Goal: Information Seeking & Learning: Learn about a topic

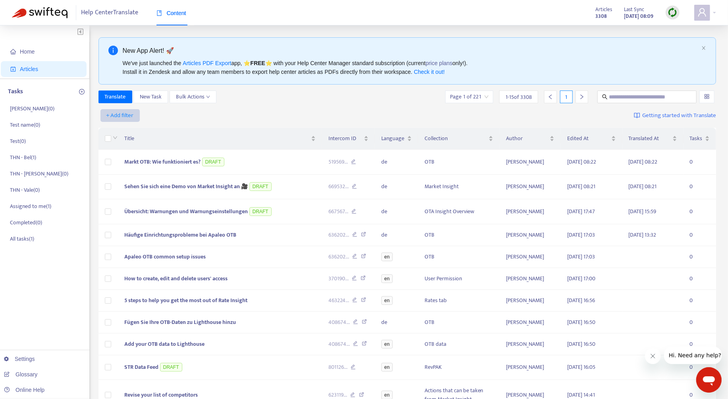
click at [125, 116] on span "+ Add filter" at bounding box center [119, 116] width 27 height 10
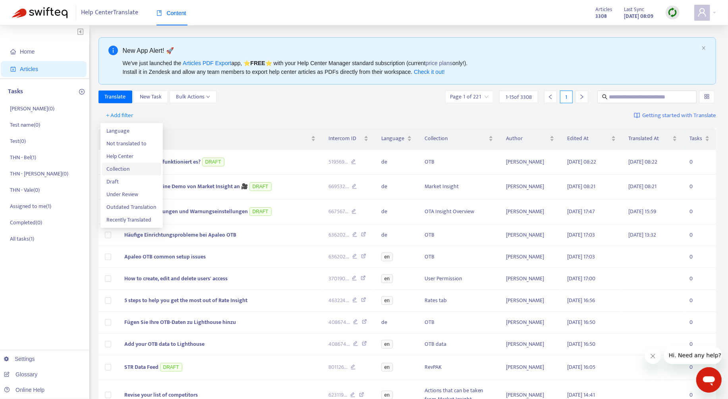
click at [127, 165] on span "Collection" at bounding box center [132, 169] width 50 height 9
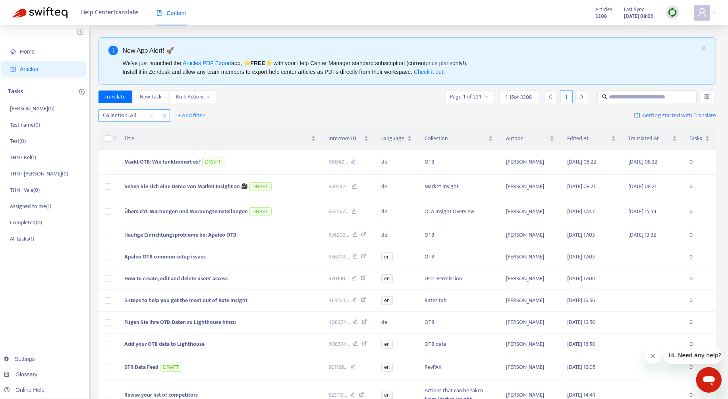
click at [134, 116] on div at bounding box center [124, 116] width 48 height 10
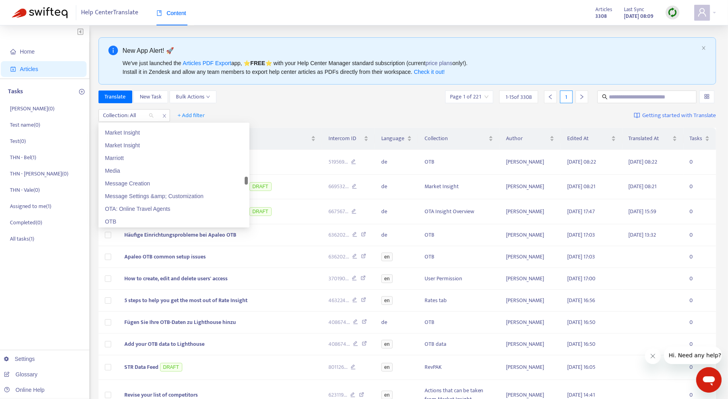
scroll to position [902, 0]
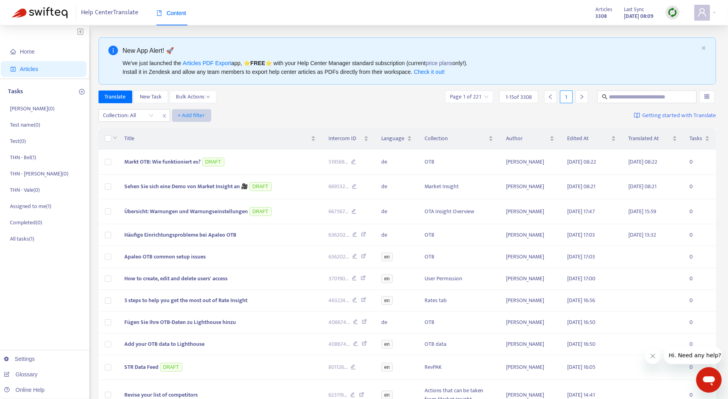
click at [197, 112] on span "+ Add filter" at bounding box center [191, 116] width 27 height 10
click at [192, 166] on span "Draft" at bounding box center [203, 169] width 50 height 9
click at [206, 112] on input "search" at bounding box center [202, 116] width 50 height 12
click at [211, 138] on div "Yes" at bounding box center [248, 143] width 148 height 13
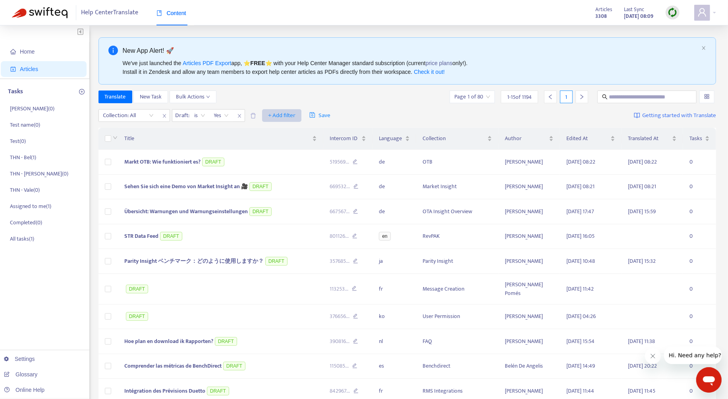
click at [282, 113] on span "+ Add filter" at bounding box center [281, 116] width 27 height 10
click at [287, 127] on span "Language" at bounding box center [293, 131] width 50 height 9
click at [283, 118] on div at bounding box center [273, 116] width 48 height 10
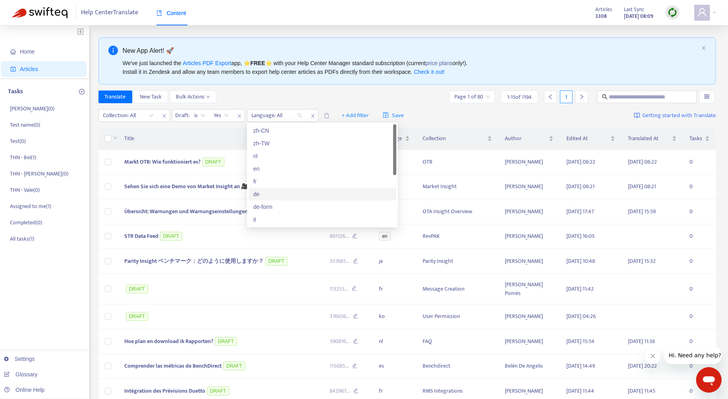
click at [275, 195] on div "de" at bounding box center [322, 194] width 138 height 9
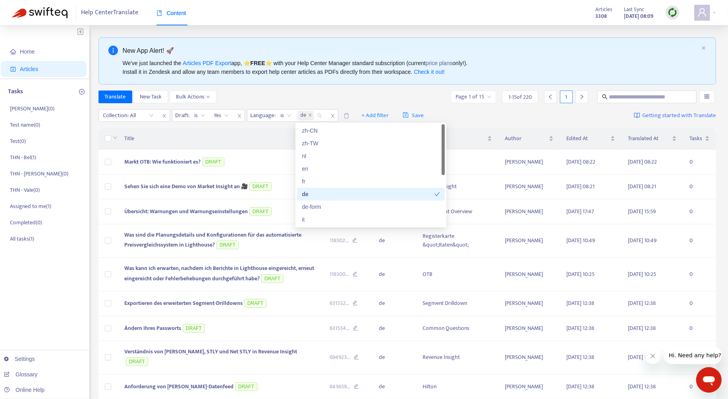
click at [391, 81] on div "New App Alert! 🚀 We've just launched the Articles PDF Export app, ⭐ FREE ⭐️ wit…" at bounding box center [407, 60] width 618 height 47
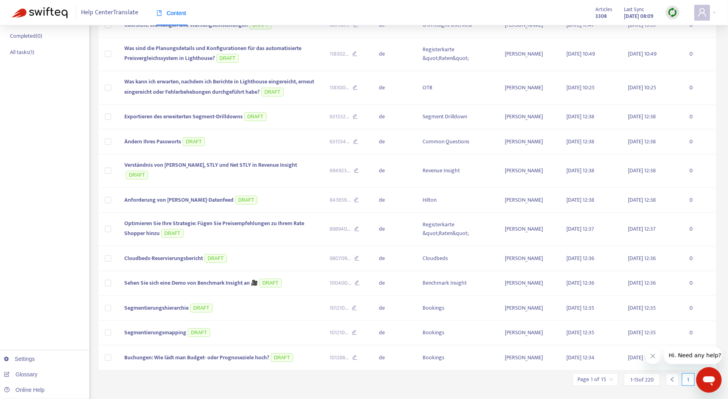
scroll to position [187, 0]
drag, startPoint x: 651, startPoint y: 358, endPoint x: 1306, endPoint y: 706, distance: 741.8
click at [651, 358] on icon "Close message from company" at bounding box center [652, 356] width 6 height 6
click at [700, 373] on div at bounding box center [703, 379] width 13 height 13
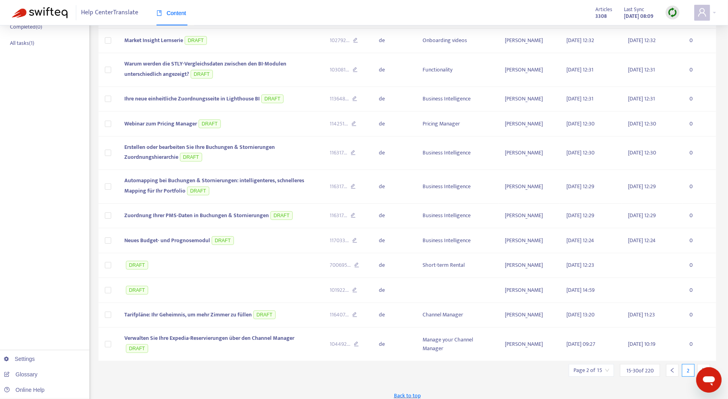
click at [701, 364] on div at bounding box center [703, 370] width 13 height 13
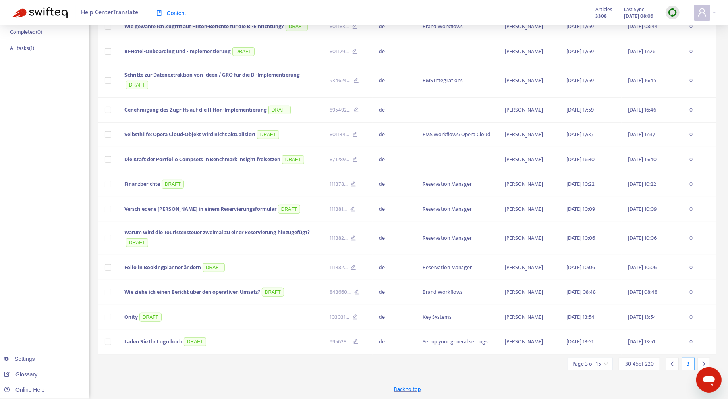
scroll to position [184, 0]
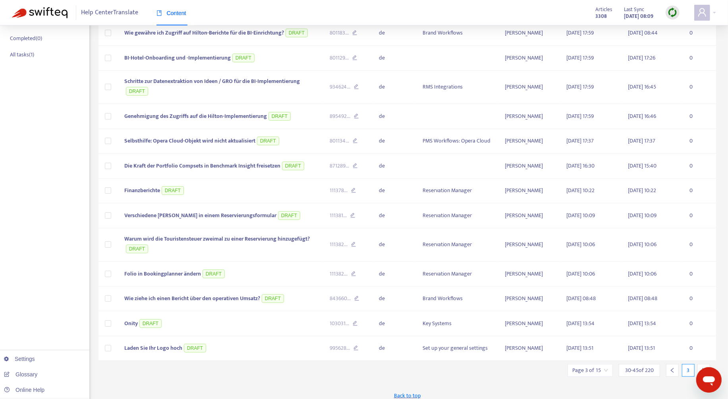
click at [701, 364] on div at bounding box center [703, 370] width 13 height 13
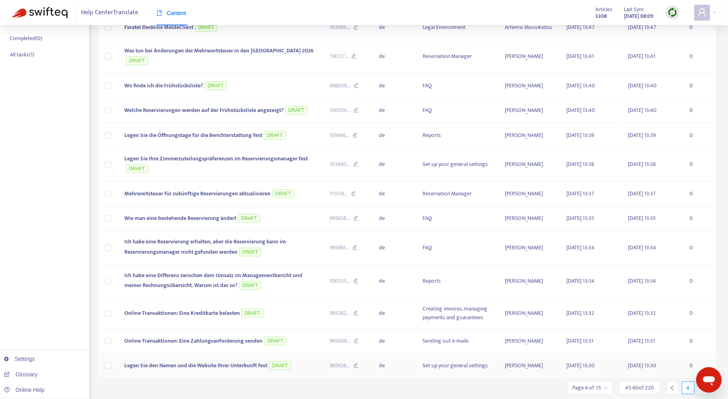
scroll to position [196, 0]
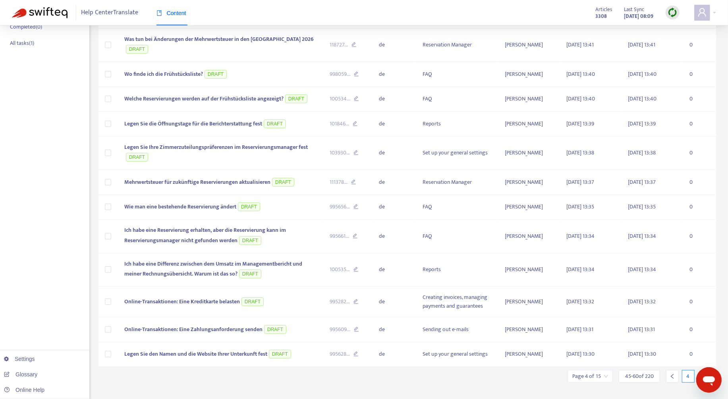
click at [702, 363] on div "Title Intercom ID Language Collection Author Edited At Translated At Tasks Wo e…" at bounding box center [407, 149] width 618 height 441
click at [702, 370] on div at bounding box center [703, 376] width 13 height 13
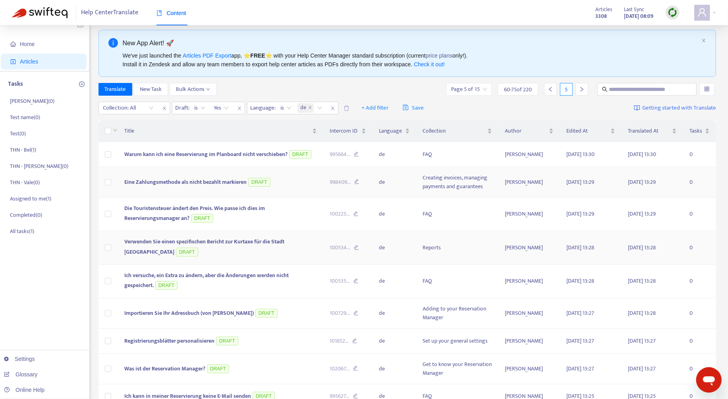
scroll to position [0, 0]
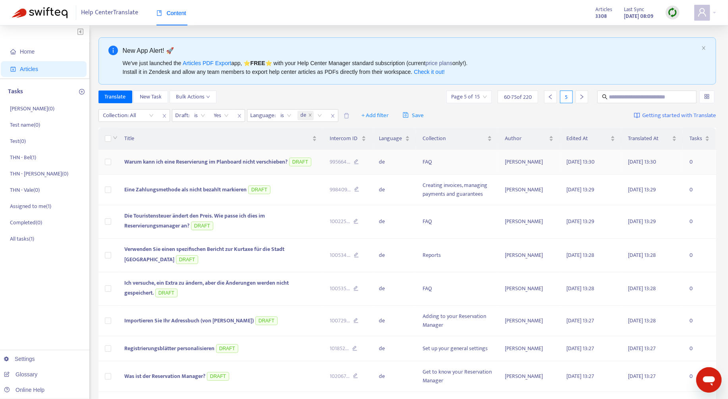
click at [234, 162] on span "Warum kann ich eine Reservierung im Planboard nicht verschieben?" at bounding box center [205, 161] width 163 height 9
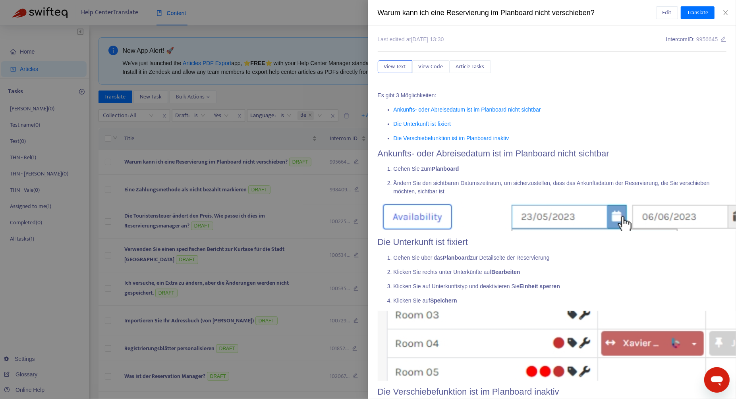
click at [440, 13] on div "Warum kann ich eine Reservierung im Planboard nicht verschieben?" at bounding box center [517, 13] width 278 height 11
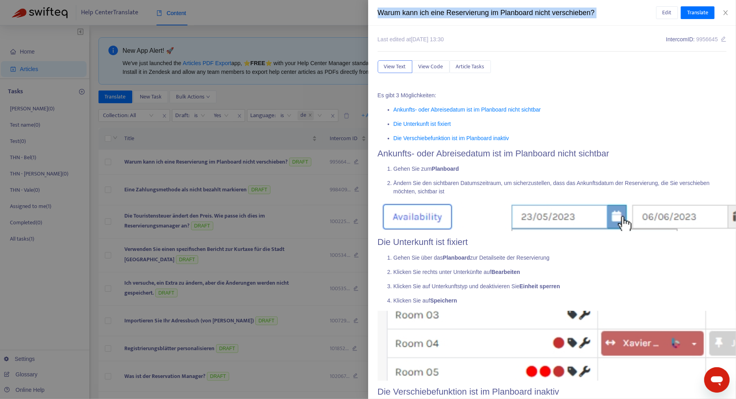
click at [440, 13] on div "Warum kann ich eine Reservierung im Planboard nicht verschieben?" at bounding box center [517, 13] width 278 height 11
copy div "Warum kann ich eine Reservierung im Planboard nicht verschieben? Edit Translate"
click at [730, 13] on button "Close" at bounding box center [725, 13] width 11 height 8
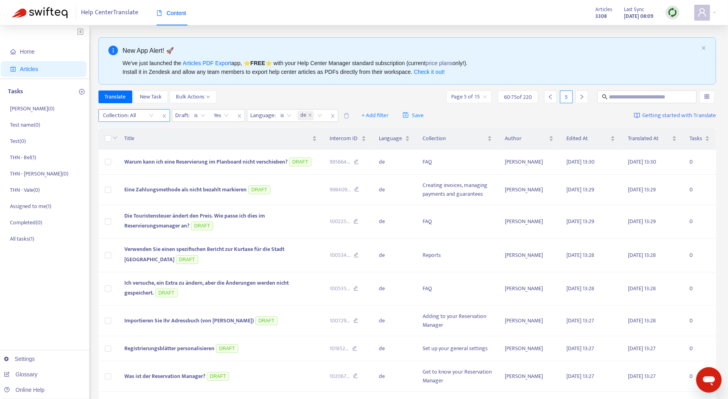
click at [128, 116] on div at bounding box center [124, 116] width 48 height 10
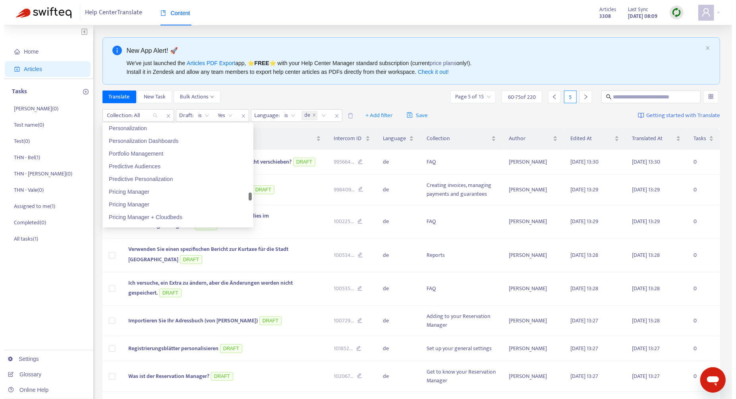
scroll to position [560, 0]
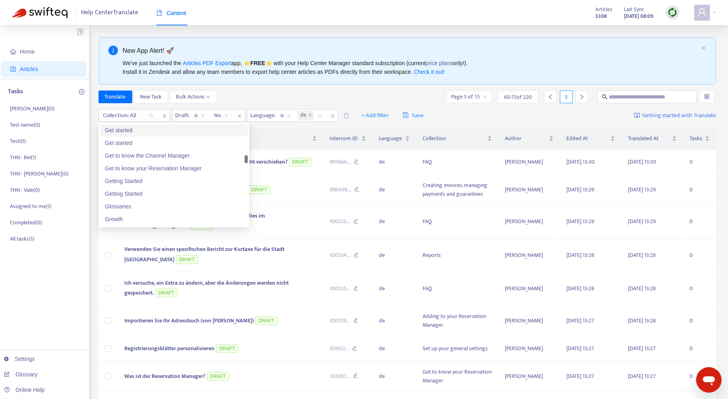
click at [272, 98] on div "Translate New Task Bulk Actions Page 5 of 15 60 - 75 of 220 5" at bounding box center [407, 97] width 618 height 13
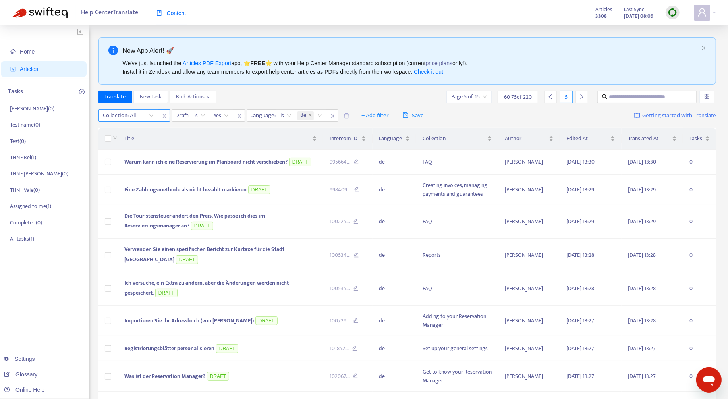
click at [164, 114] on icon "close" at bounding box center [164, 116] width 5 height 5
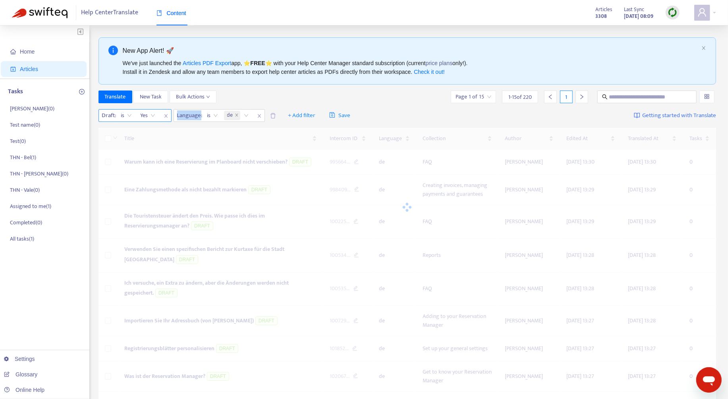
click at [164, 114] on icon "close" at bounding box center [166, 116] width 5 height 5
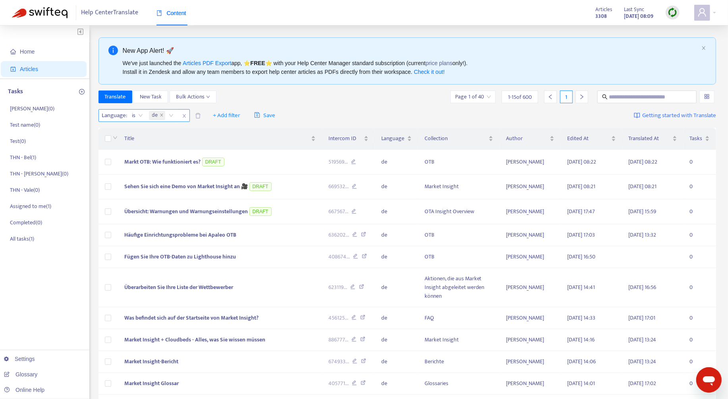
click at [185, 114] on icon "close" at bounding box center [183, 116] width 3 height 4
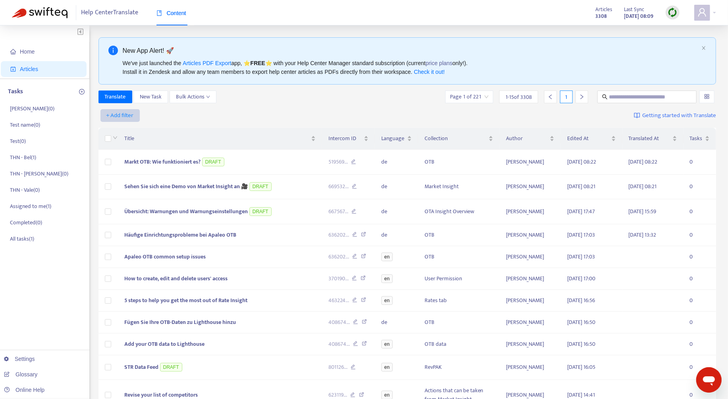
click at [121, 114] on span "+ Add filter" at bounding box center [119, 116] width 27 height 10
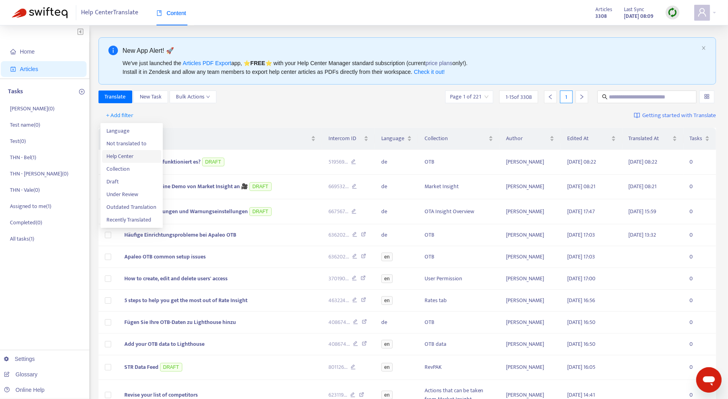
click at [135, 158] on span "Help Center" at bounding box center [132, 156] width 50 height 9
click at [122, 115] on div at bounding box center [124, 116] width 48 height 10
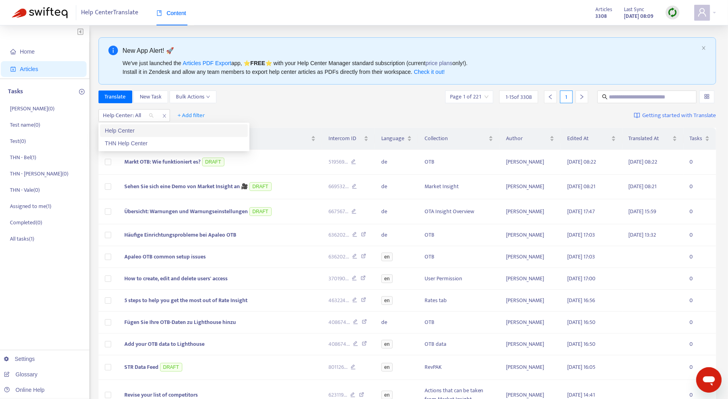
click at [134, 133] on div "Help Center" at bounding box center [174, 130] width 138 height 9
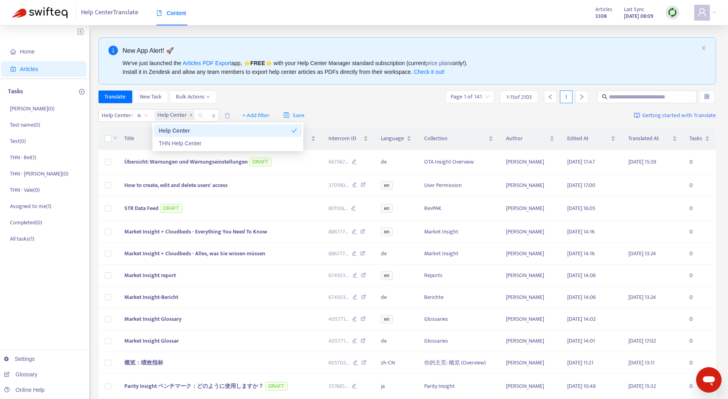
click at [260, 99] on div "Translate New Task Bulk Actions Page 1 of 141 1 - 15 of 2103 1" at bounding box center [407, 97] width 618 height 13
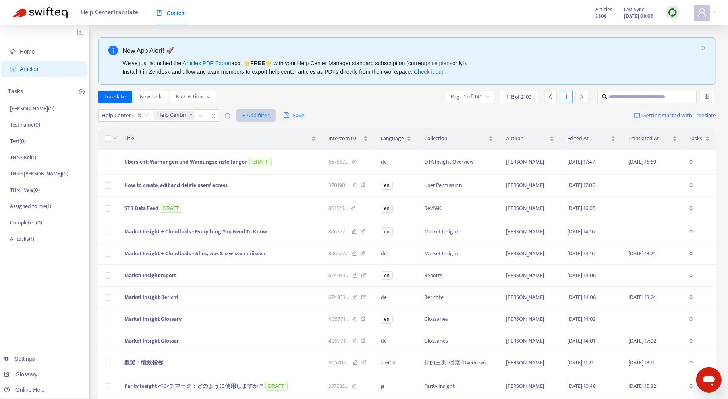
click at [256, 111] on span "+ Add filter" at bounding box center [255, 116] width 27 height 10
click at [269, 156] on span "Collection" at bounding box center [267, 156] width 50 height 9
click at [286, 115] on icon "close" at bounding box center [286, 116] width 3 height 4
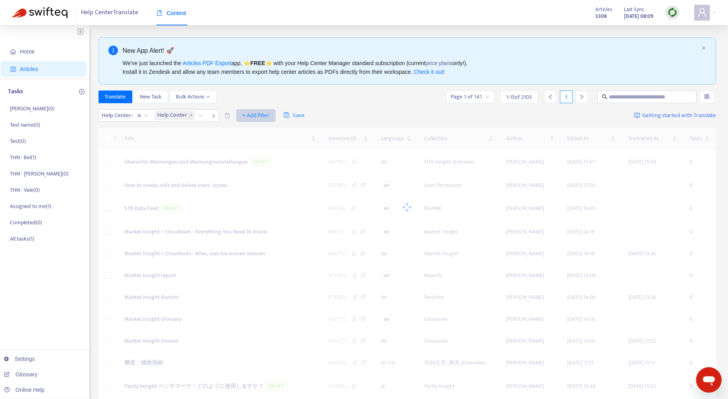
click at [264, 116] on span "+ Add filter" at bounding box center [255, 116] width 27 height 10
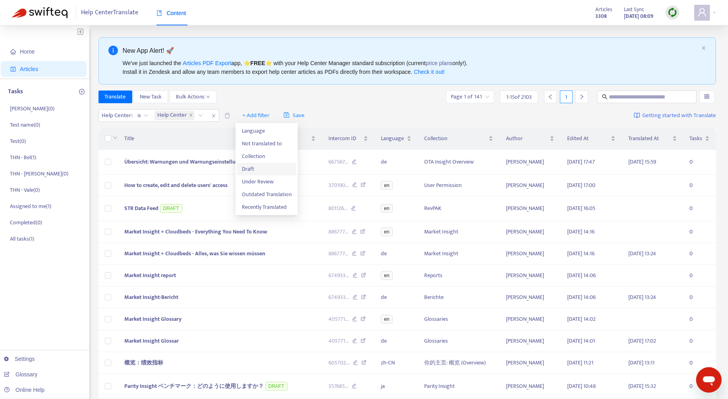
click at [270, 165] on span "Draft" at bounding box center [267, 169] width 50 height 9
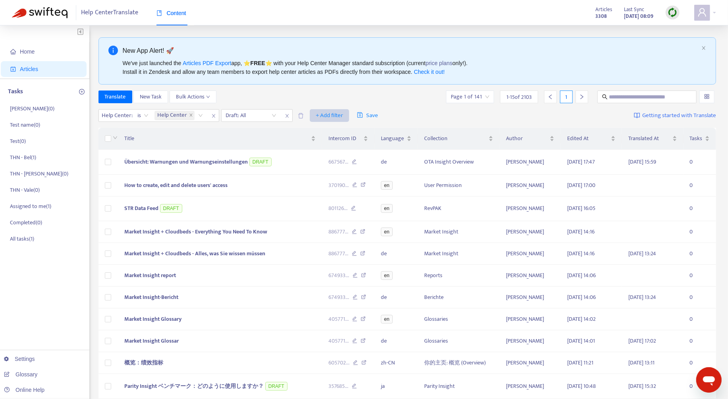
click at [333, 114] on span "+ Add filter" at bounding box center [329, 116] width 27 height 10
click at [335, 127] on span "Language" at bounding box center [340, 131] width 50 height 9
click at [330, 112] on div at bounding box center [321, 116] width 48 height 10
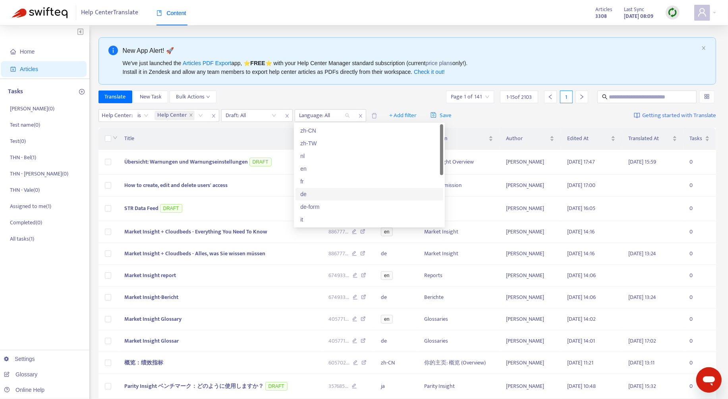
click at [329, 193] on div "de" at bounding box center [369, 194] width 138 height 9
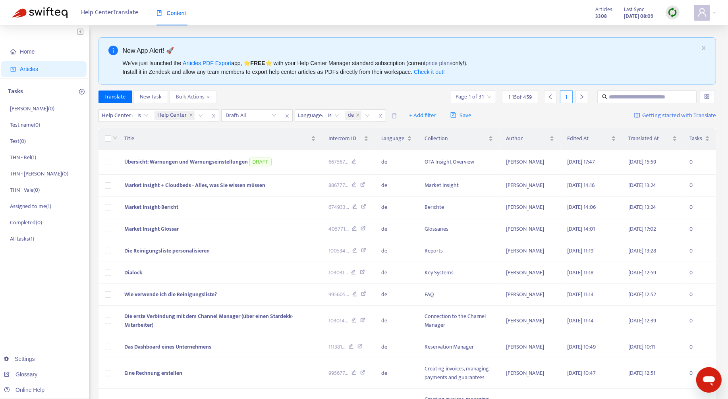
click at [359, 91] on div "Translate New Task Bulk Actions Page 1 of 31 1 - 15 of 459 1" at bounding box center [407, 97] width 618 height 13
click at [257, 109] on div "Draft: All" at bounding box center [256, 115] width 71 height 13
click at [255, 118] on input "search" at bounding box center [251, 116] width 50 height 12
click at [259, 145] on div "Yes" at bounding box center [296, 143] width 138 height 9
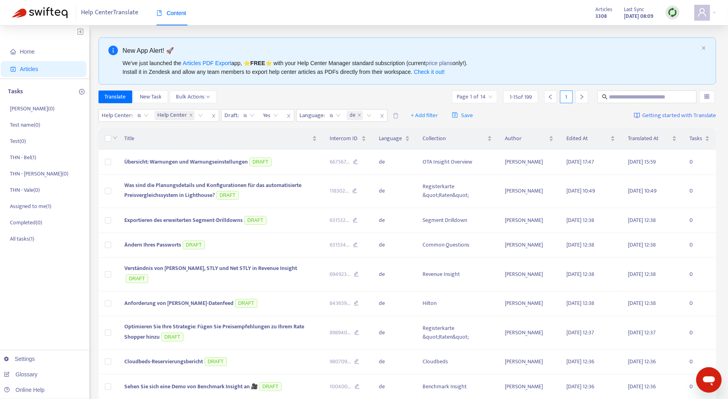
click at [257, 98] on div "Translate New Task Bulk Actions Page 1 of 14 1 - 15 of 199 1" at bounding box center [407, 97] width 618 height 13
click at [311, 43] on div "New App Alert! 🚀 We've just launched the Articles PDF Export app, ⭐ FREE ⭐️ wit…" at bounding box center [407, 60] width 618 height 47
click at [195, 160] on span "Übersicht: Warnungen und Warnungseinstellungen" at bounding box center [186, 161] width 124 height 9
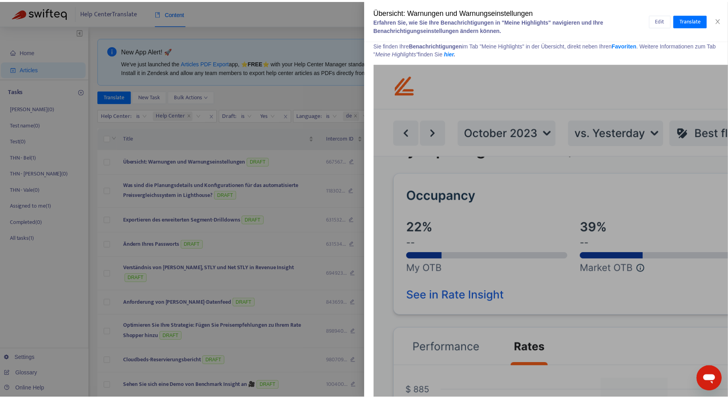
scroll to position [0, 0]
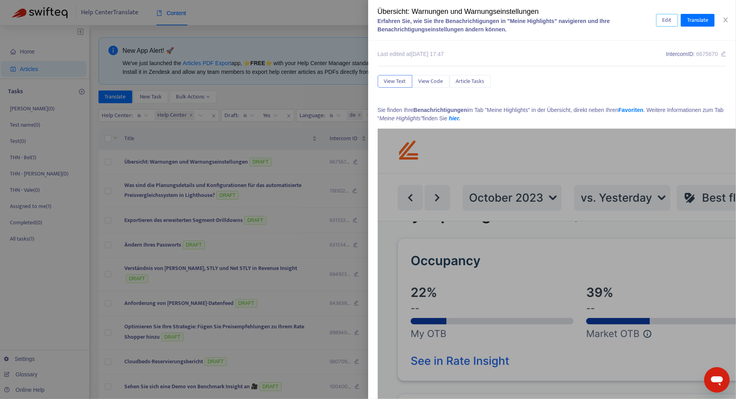
click at [669, 14] on button "Edit" at bounding box center [667, 20] width 22 height 13
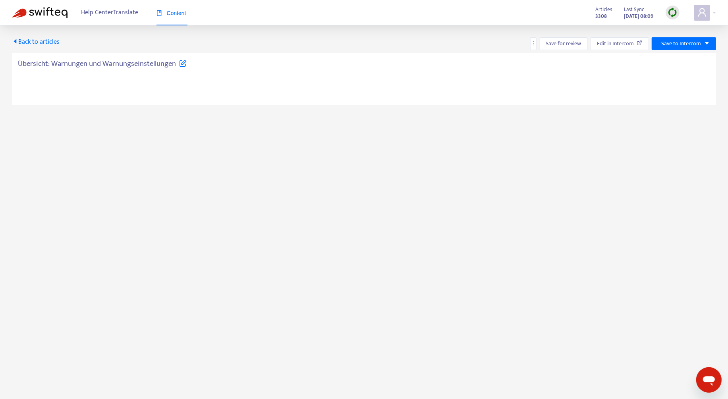
type textarea "**********"
